Goal: Information Seeking & Learning: Learn about a topic

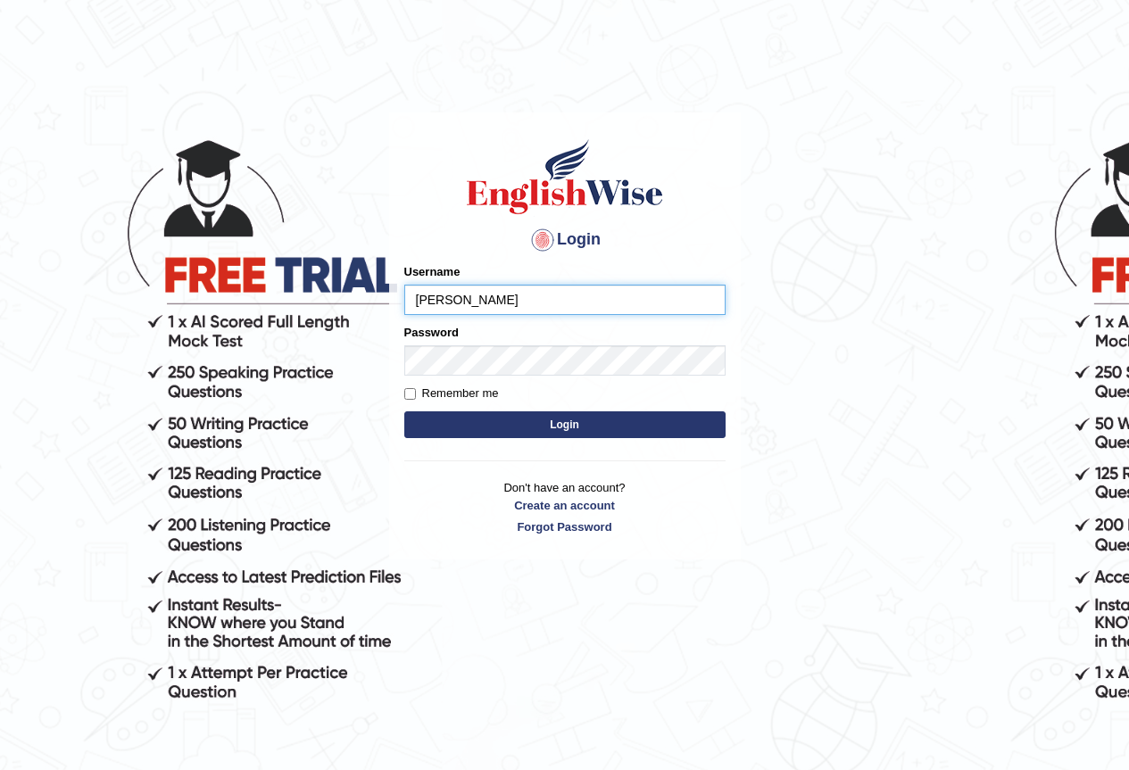
type input "reyad"
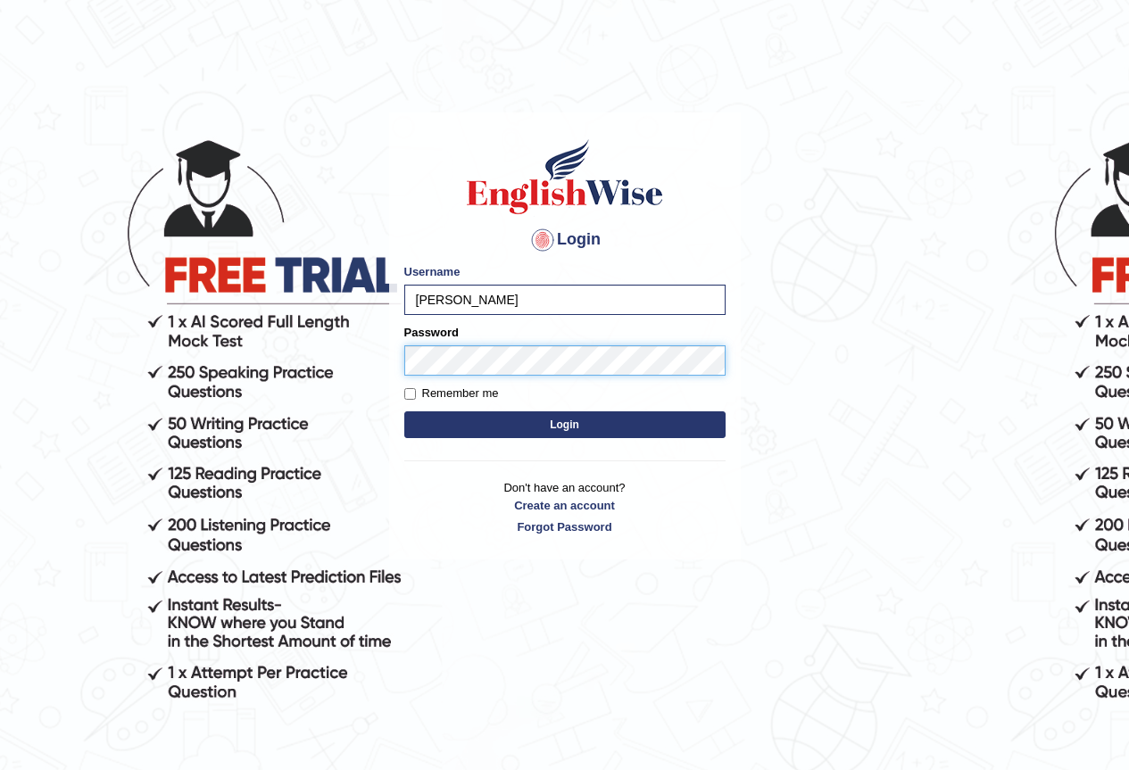
click at [404, 411] on button "Login" at bounding box center [564, 424] width 321 height 27
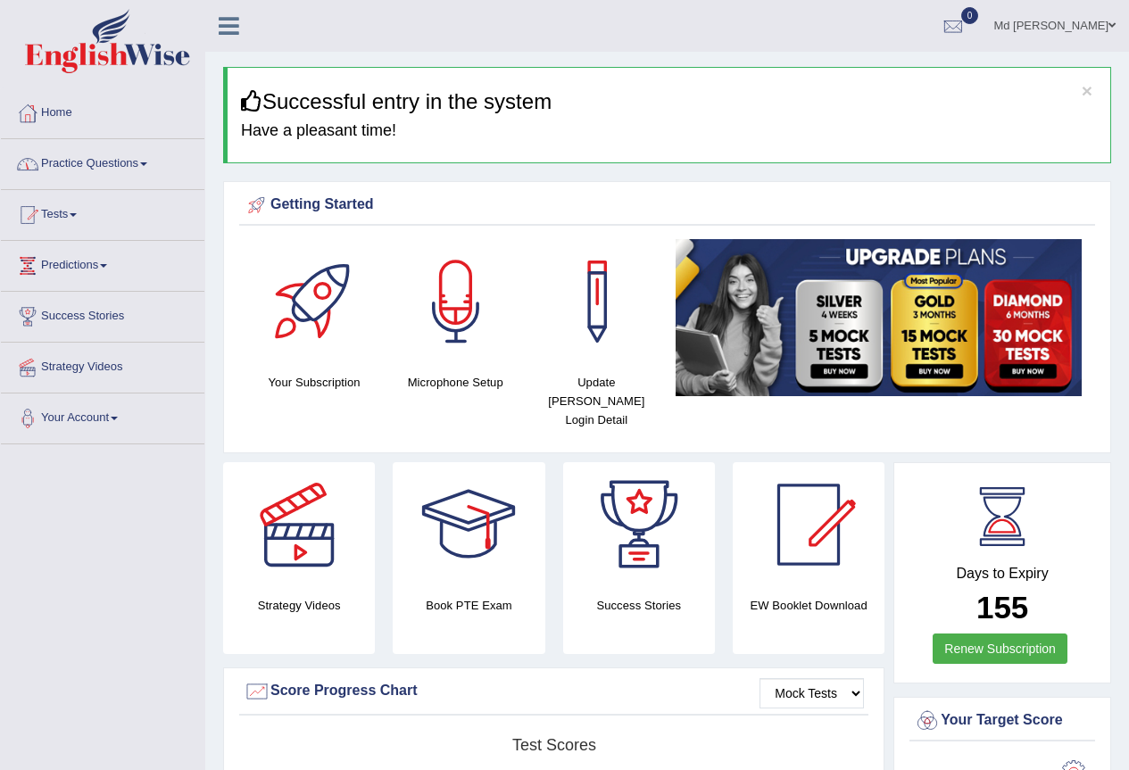
click at [97, 165] on link "Practice Questions" at bounding box center [102, 161] width 203 height 45
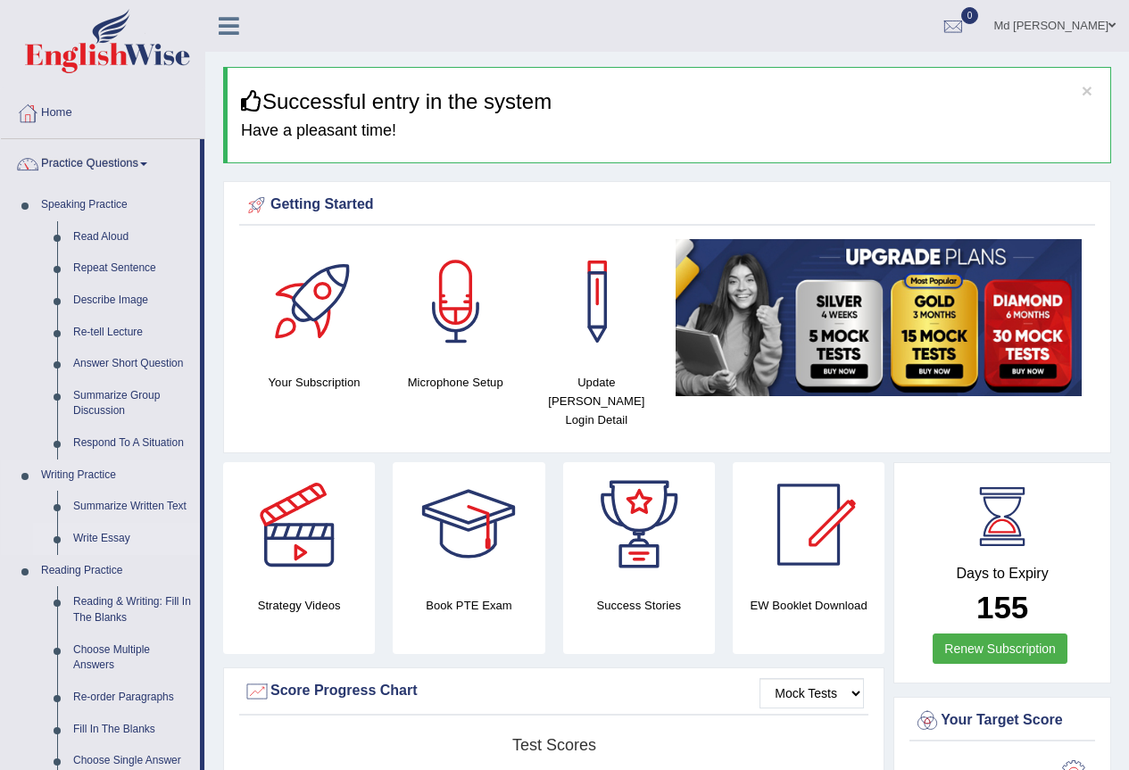
click at [96, 532] on link "Write Essay" at bounding box center [132, 539] width 135 height 32
